Goal: Task Accomplishment & Management: Use online tool/utility

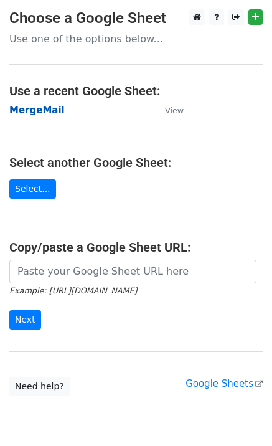
click at [35, 110] on strong "MergeMail" at bounding box center [36, 110] width 55 height 11
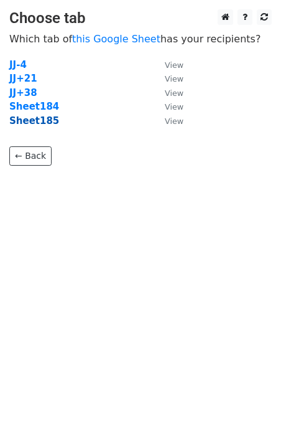
click at [32, 124] on strong "Sheet185" at bounding box center [34, 120] width 50 height 11
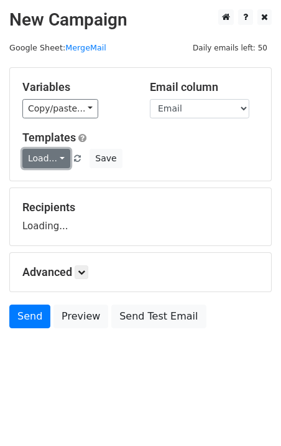
click at [38, 156] on link "Load..." at bounding box center [46, 158] width 48 height 19
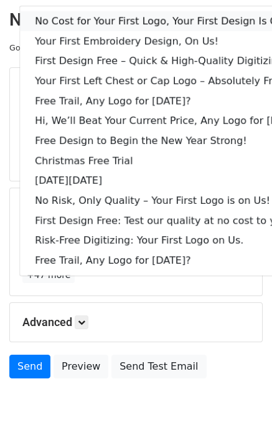
click at [82, 27] on link "No Cost for Your First Logo, Your First Design Is On Us!" at bounding box center [170, 21] width 301 height 20
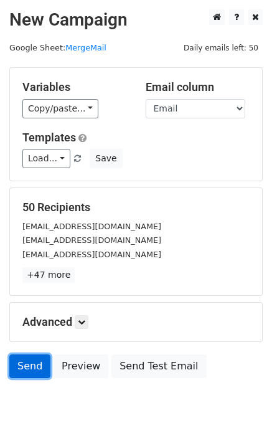
click at [21, 368] on link "Send" at bounding box center [29, 366] width 41 height 24
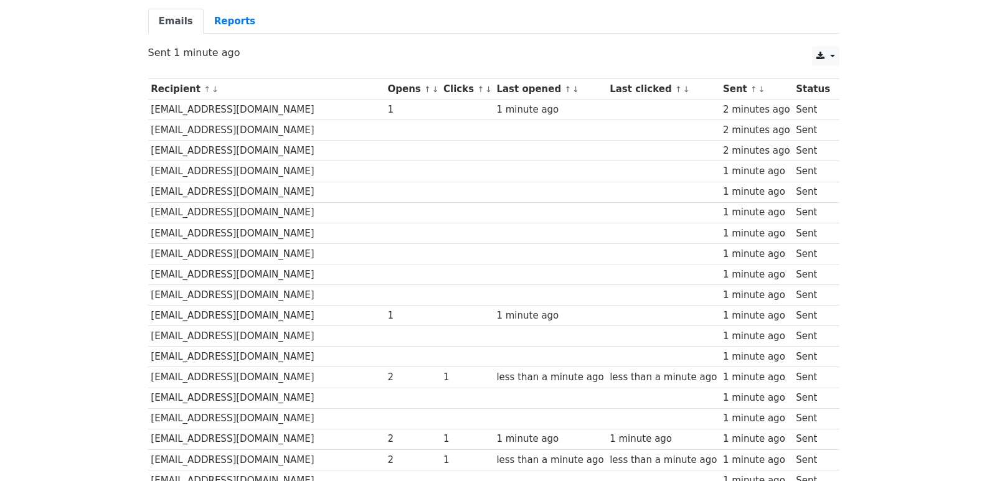
scroll to position [867, 0]
